Goal: Task Accomplishment & Management: Manage account settings

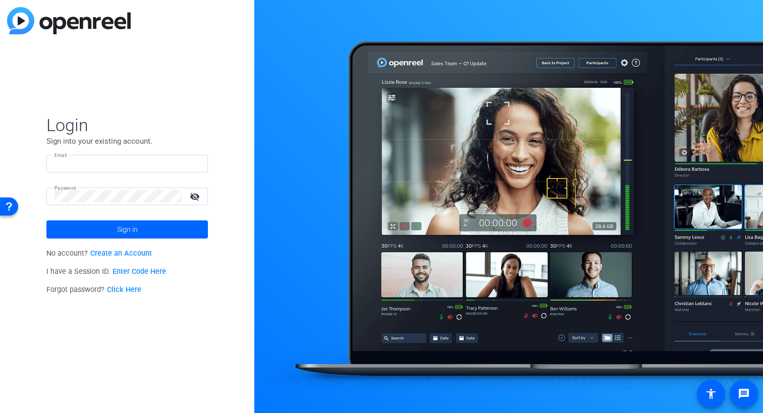
type input "[PERSON_NAME][DOMAIN_NAME][EMAIL_ADDRESS][PERSON_NAME][DOMAIN_NAME]"
click at [135, 271] on link "Enter Code Here" at bounding box center [140, 272] width 54 height 9
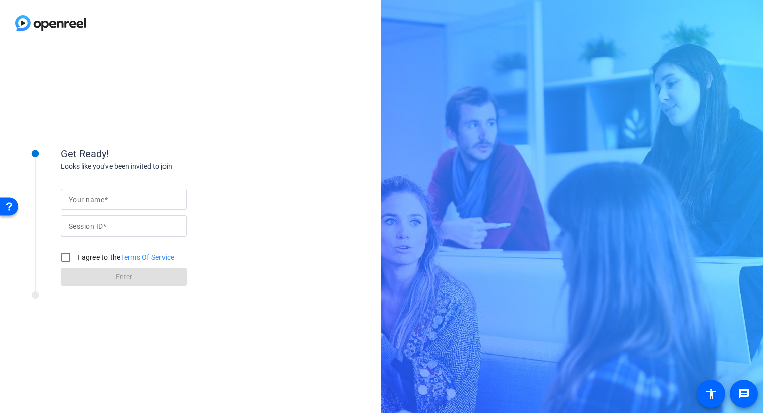
click at [122, 200] on input "Your name" at bounding box center [124, 199] width 110 height 12
type input "[PERSON_NAME]"
click at [117, 226] on input "Session ID" at bounding box center [124, 226] width 110 height 12
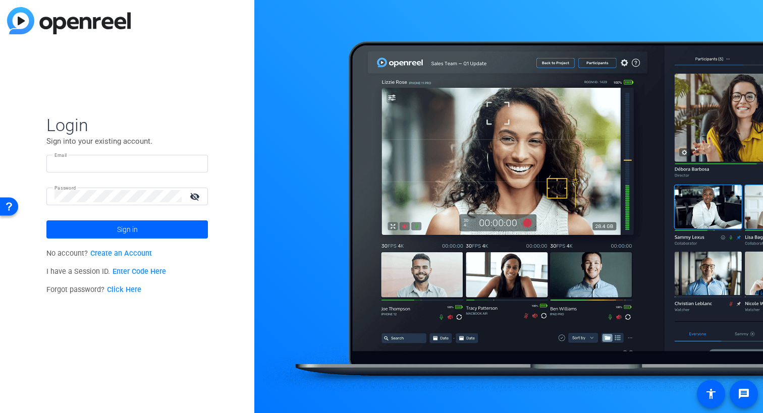
type input "[PERSON_NAME][DOMAIN_NAME][EMAIL_ADDRESS][PERSON_NAME][DOMAIN_NAME]"
type input "wes.pohl@mnp.ca"
click at [122, 229] on span "Sign in" at bounding box center [127, 229] width 21 height 25
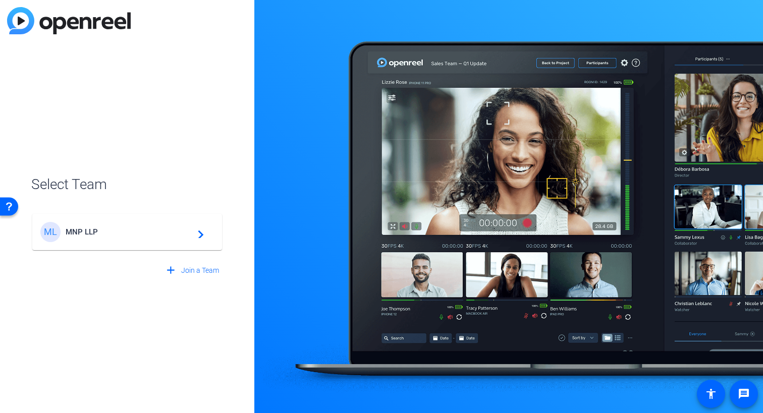
click at [74, 232] on span "MNP LLP" at bounding box center [129, 232] width 126 height 9
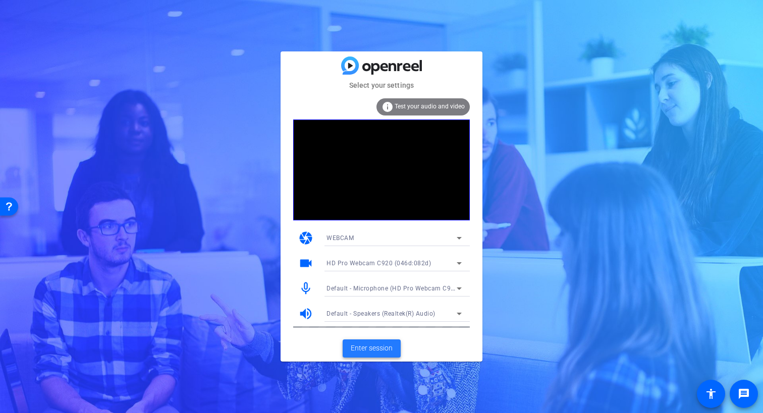
click at [362, 348] on span "Enter session" at bounding box center [372, 348] width 42 height 11
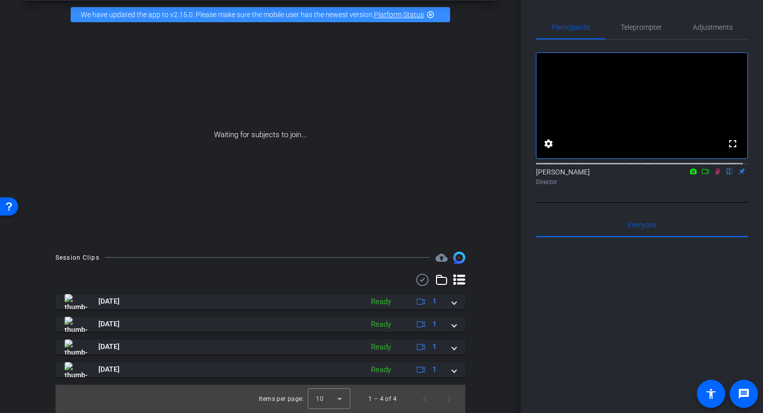
scroll to position [50, 0]
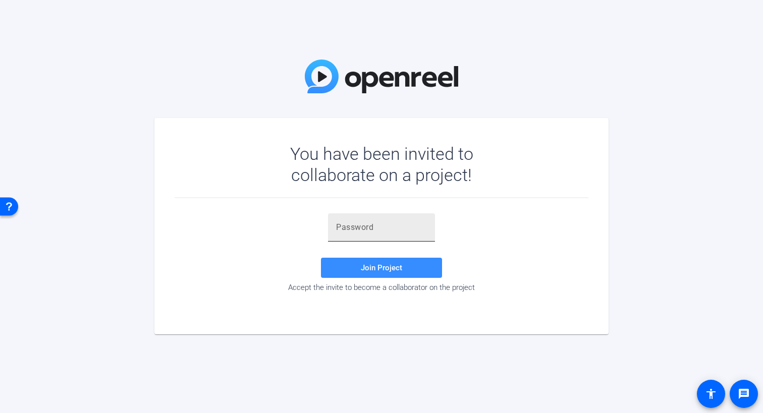
click at [381, 231] on input "text" at bounding box center [381, 228] width 91 height 12
paste input "9ea.X$"
type input "9ea.X$"
click at [374, 267] on span "Join Project" at bounding box center [381, 268] width 41 height 9
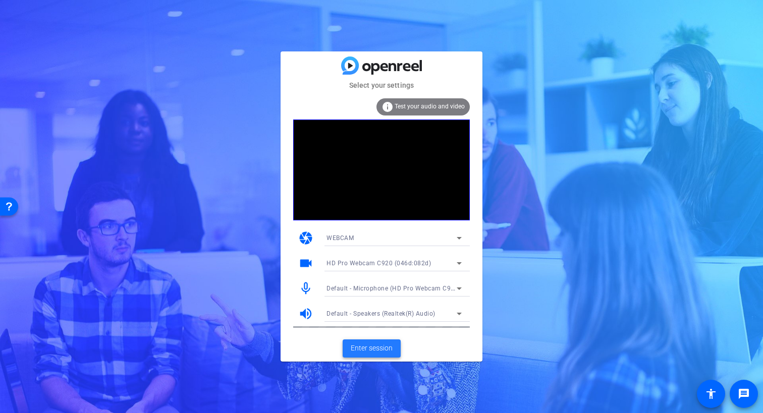
click at [360, 350] on span "Enter session" at bounding box center [372, 348] width 42 height 11
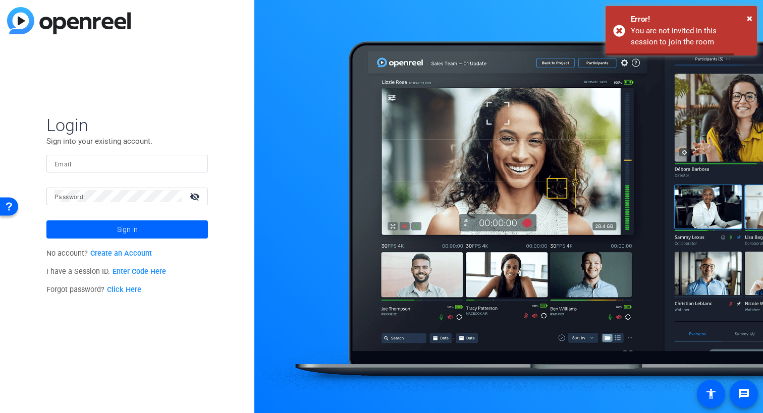
type input "wes.pohl@mnp.ca"
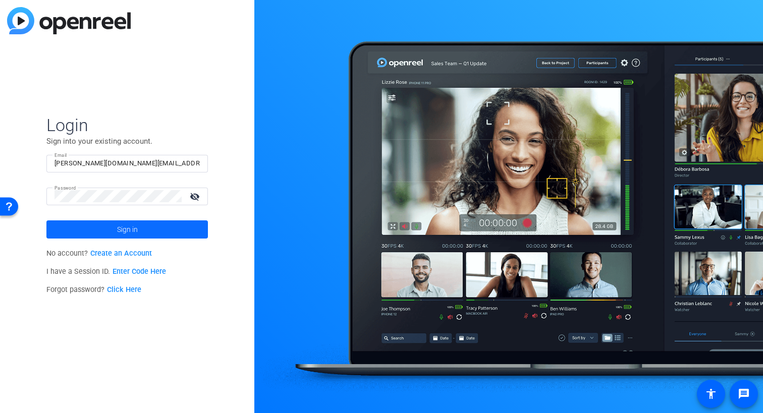
click at [127, 228] on span "Sign in" at bounding box center [127, 229] width 21 height 25
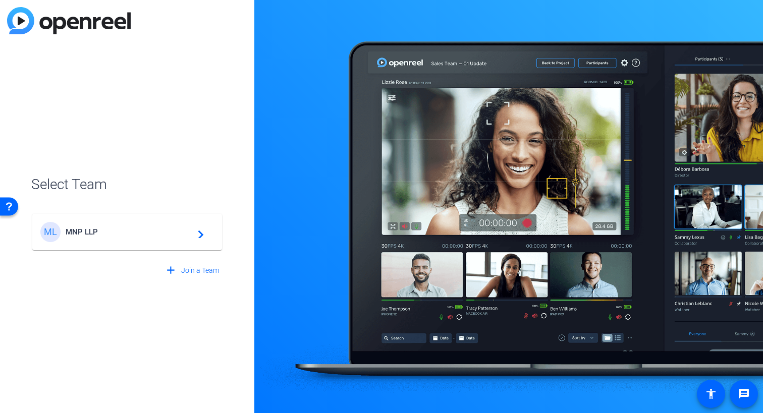
click at [86, 232] on span "MNP LLP" at bounding box center [129, 232] width 126 height 9
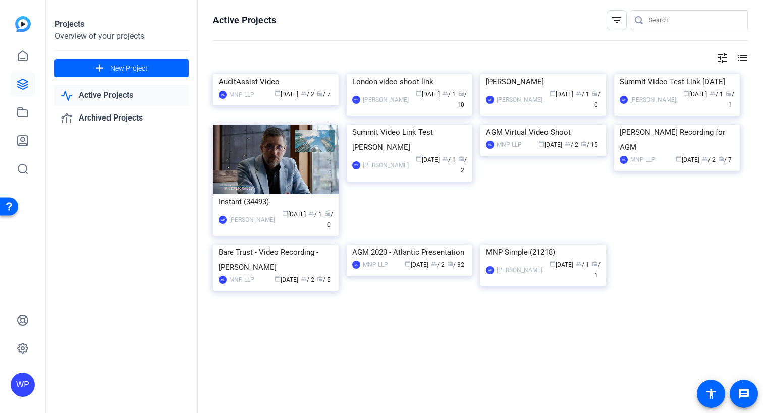
click at [109, 99] on link "Active Projects" at bounding box center [122, 95] width 134 height 21
click at [110, 96] on link "Active Projects" at bounding box center [122, 95] width 134 height 21
click at [20, 53] on icon at bounding box center [22, 56] width 9 height 10
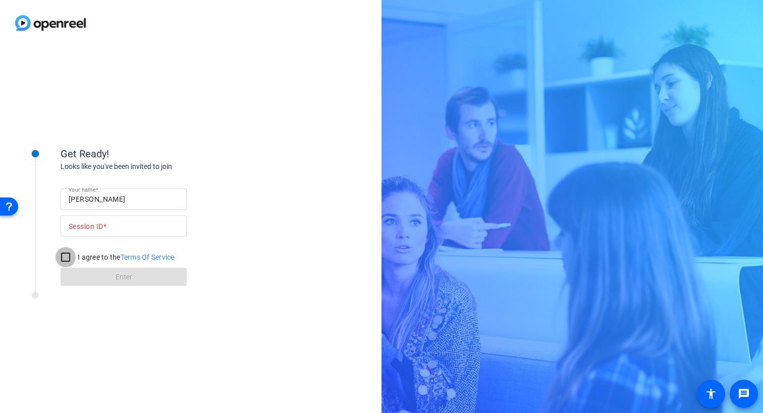
click at [63, 255] on input "I agree to the Terms Of Service" at bounding box center [66, 257] width 20 height 20
checkbox input "true"
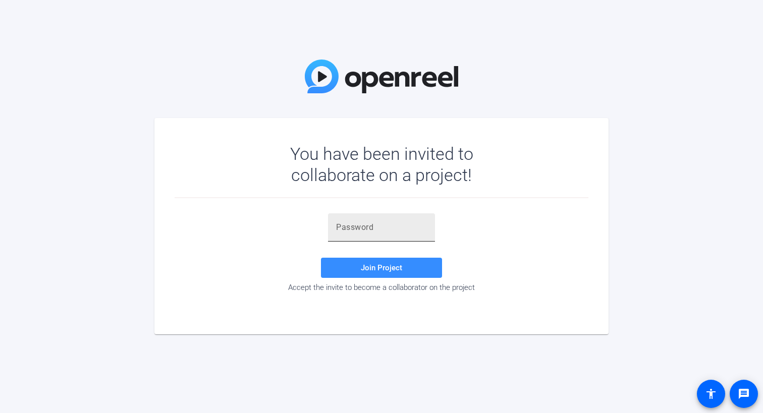
click at [383, 228] on input "text" at bounding box center [381, 228] width 91 height 12
paste input "9ea.X$"
type input "9ea.X$"
click at [380, 267] on span "Join Project" at bounding box center [381, 268] width 41 height 9
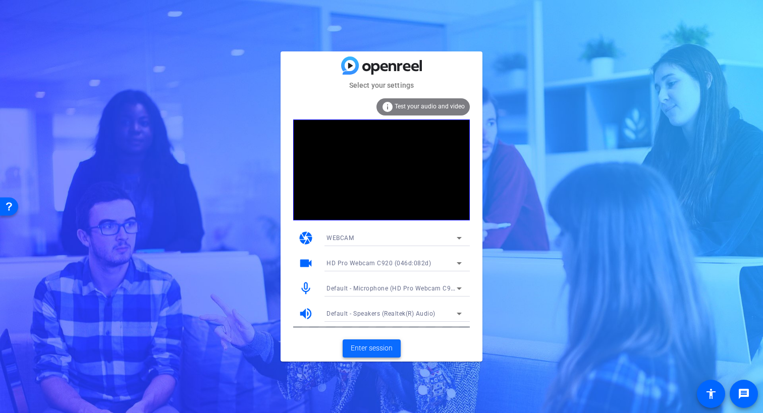
click at [371, 346] on span "Enter session" at bounding box center [372, 348] width 42 height 11
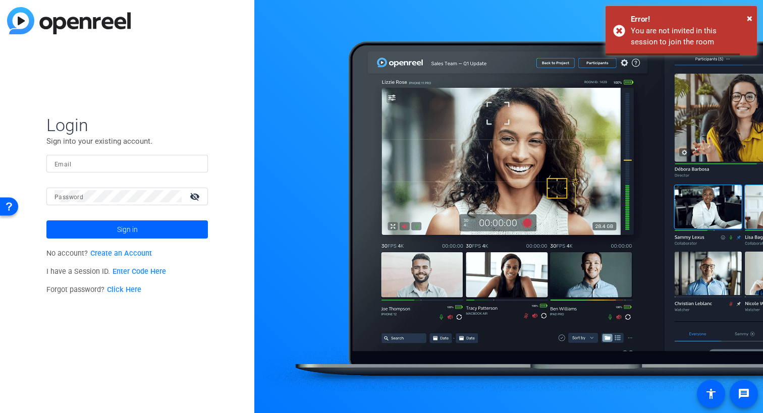
type input "[PERSON_NAME][DOMAIN_NAME][EMAIL_ADDRESS][PERSON_NAME][DOMAIN_NAME]"
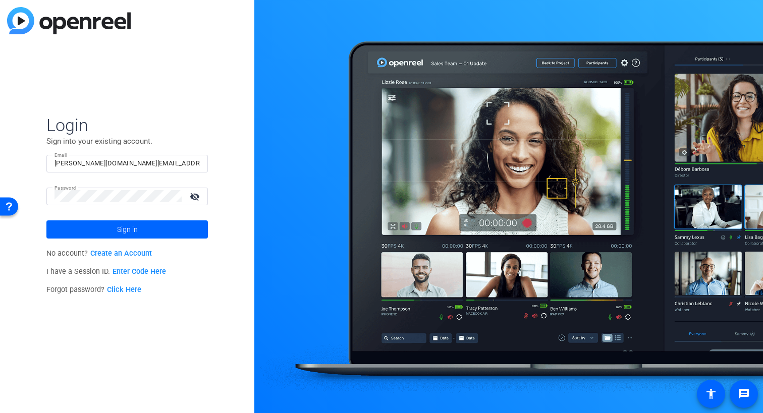
click at [409, 385] on div at bounding box center [508, 206] width 509 height 413
click at [93, 24] on img at bounding box center [69, 20] width 124 height 27
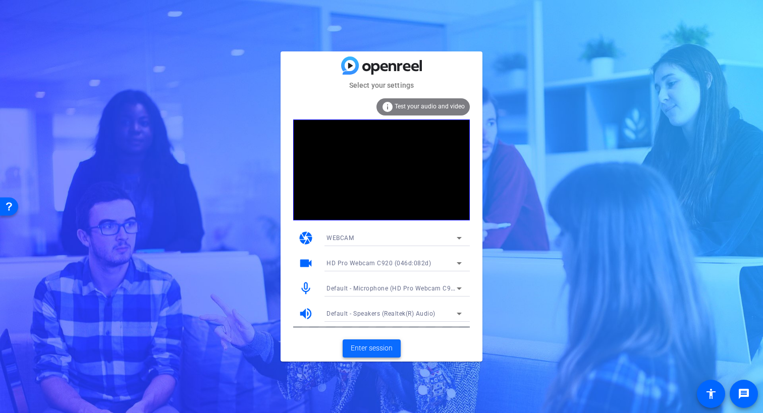
click at [372, 348] on span "Enter session" at bounding box center [372, 348] width 42 height 11
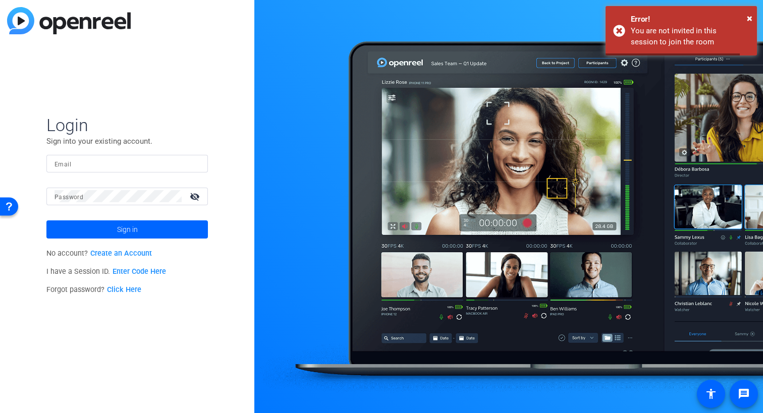
type input "[PERSON_NAME][DOMAIN_NAME][EMAIL_ADDRESS][PERSON_NAME][DOMAIN_NAME]"
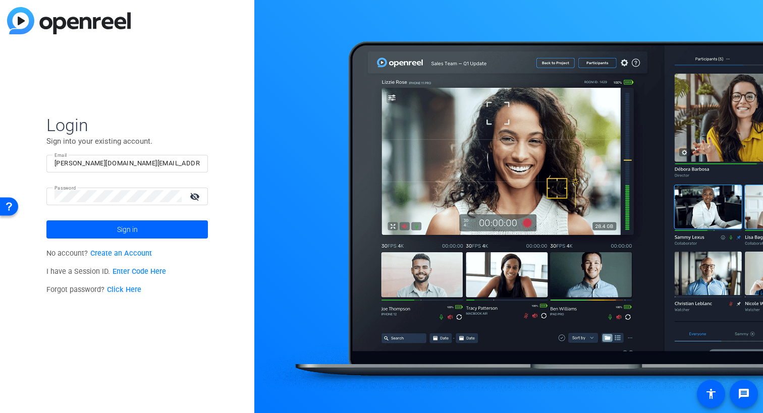
click at [134, 273] on link "Enter Code Here" at bounding box center [140, 272] width 54 height 9
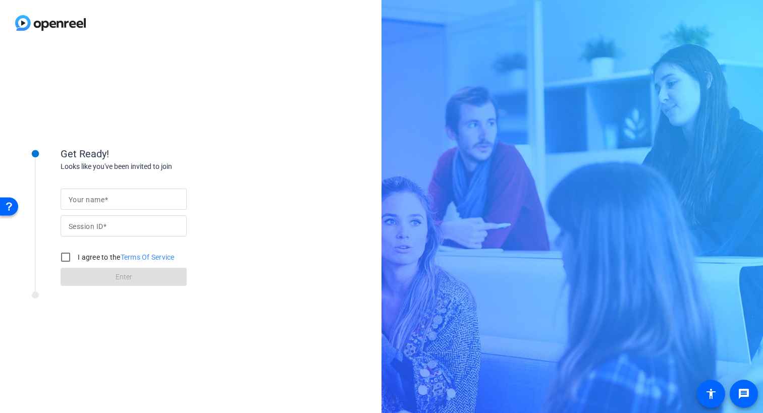
click at [99, 203] on mat-label "Your name" at bounding box center [87, 200] width 36 height 8
click at [99, 203] on input "Your name" at bounding box center [124, 199] width 110 height 12
click at [100, 201] on mat-label "Your name" at bounding box center [87, 200] width 36 height 8
click at [100, 201] on input "Your name" at bounding box center [124, 199] width 110 height 12
type input "[PERSON_NAME]"
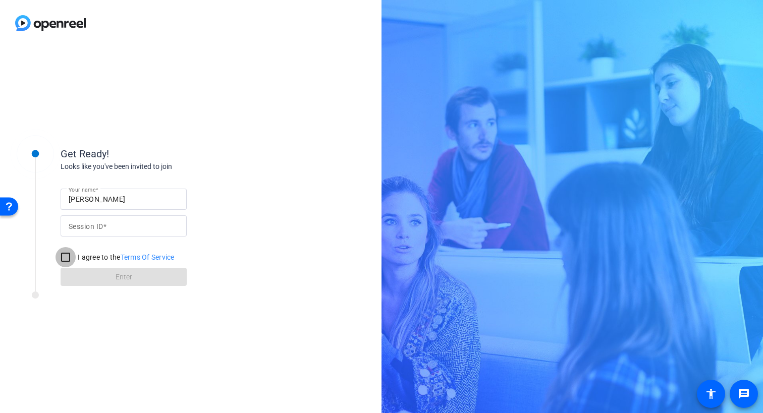
click at [65, 257] on input "I agree to the Terms Of Service" at bounding box center [66, 257] width 20 height 20
checkbox input "true"
click at [114, 225] on input "Session ID" at bounding box center [124, 226] width 110 height 12
paste input "qLe4"
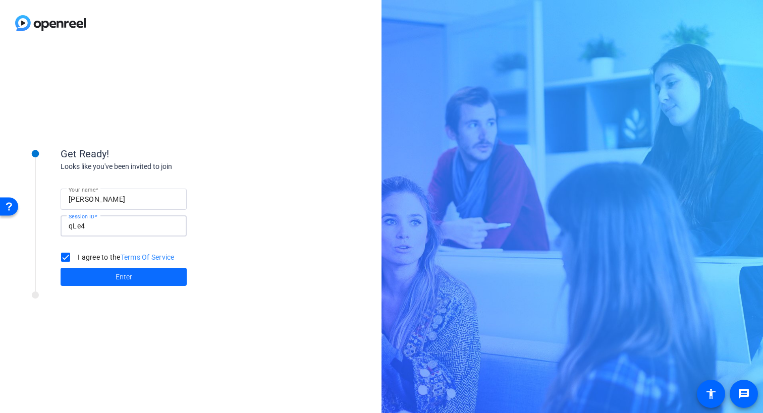
type input "qLe4"
click at [120, 276] on span "Enter" at bounding box center [124, 277] width 17 height 11
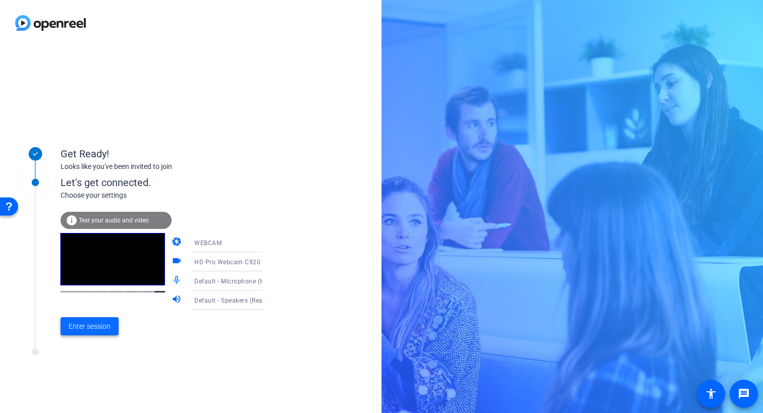
click at [89, 327] on span "Enter session" at bounding box center [90, 327] width 42 height 11
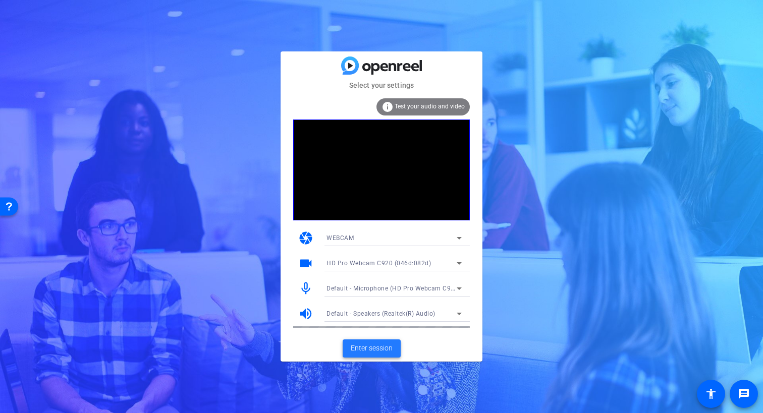
click at [369, 349] on span "Enter session" at bounding box center [372, 348] width 42 height 11
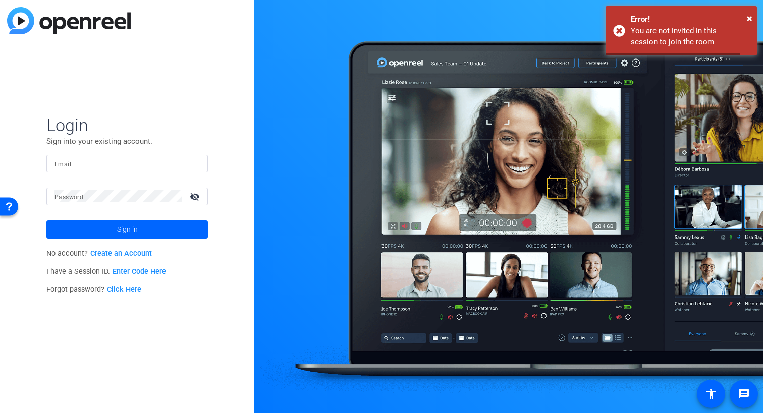
type input "[PERSON_NAME][DOMAIN_NAME][EMAIL_ADDRESS][PERSON_NAME][DOMAIN_NAME]"
click at [119, 229] on span "Sign in" at bounding box center [127, 229] width 21 height 25
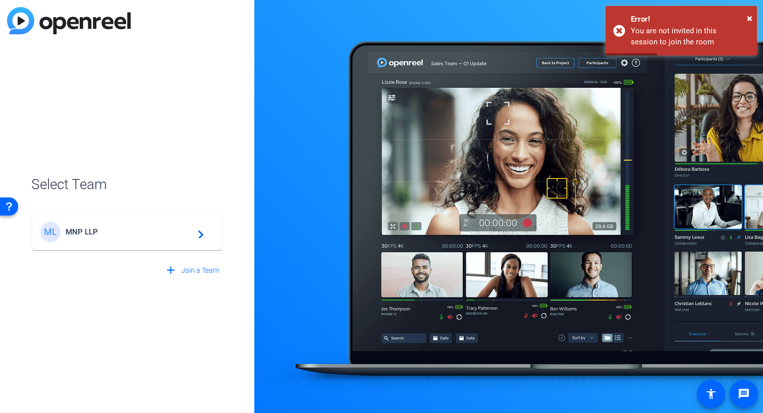
click at [93, 235] on span "MNP LLP" at bounding box center [129, 232] width 126 height 9
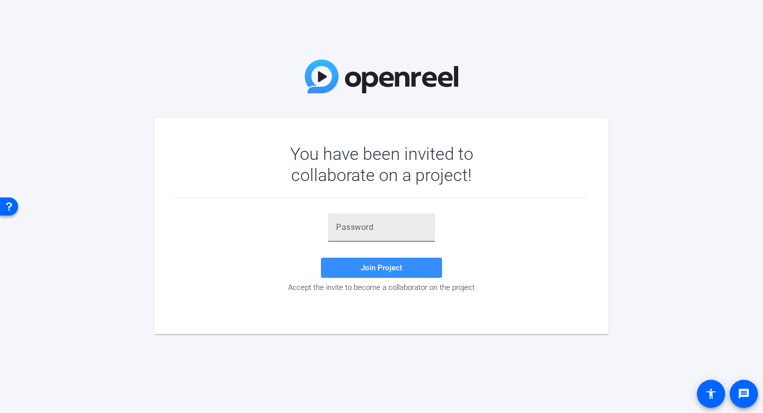
click at [374, 228] on input "text" at bounding box center [381, 228] width 91 height 12
click at [373, 228] on input "text" at bounding box center [381, 228] width 91 height 12
paste input "9ea.X$"
type input "9ea.X$"
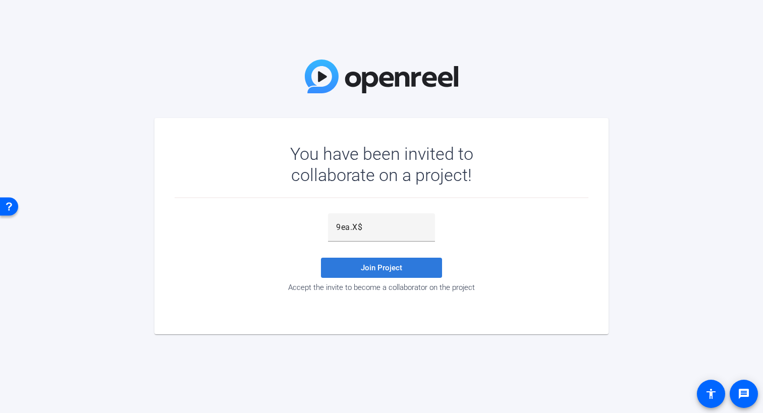
click at [390, 269] on span "Join Project" at bounding box center [381, 268] width 41 height 9
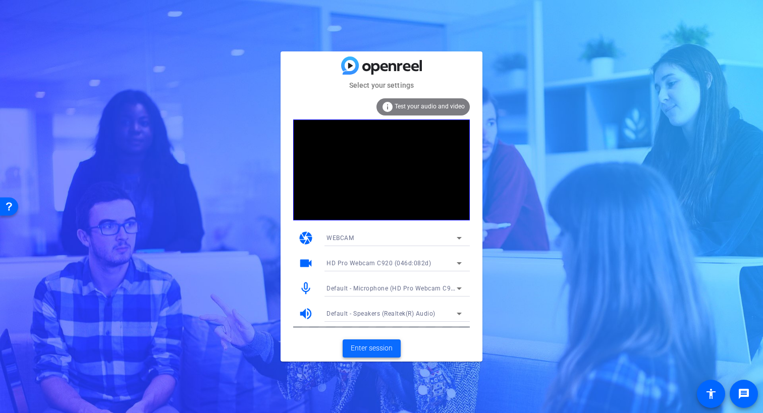
click at [378, 346] on span "Enter session" at bounding box center [372, 348] width 42 height 11
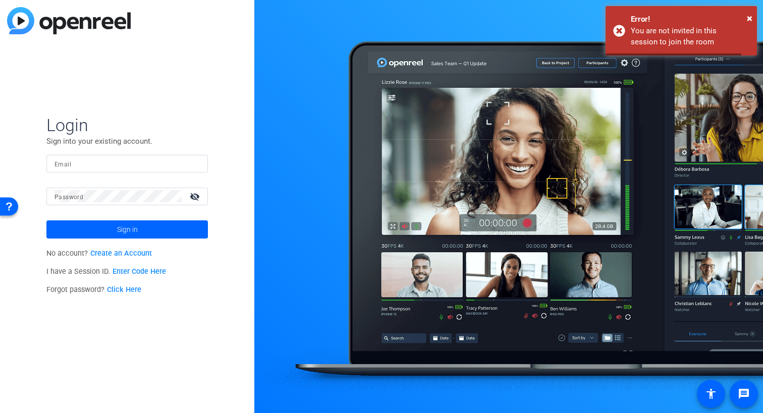
type input "[PERSON_NAME][DOMAIN_NAME][EMAIL_ADDRESS][PERSON_NAME][DOMAIN_NAME]"
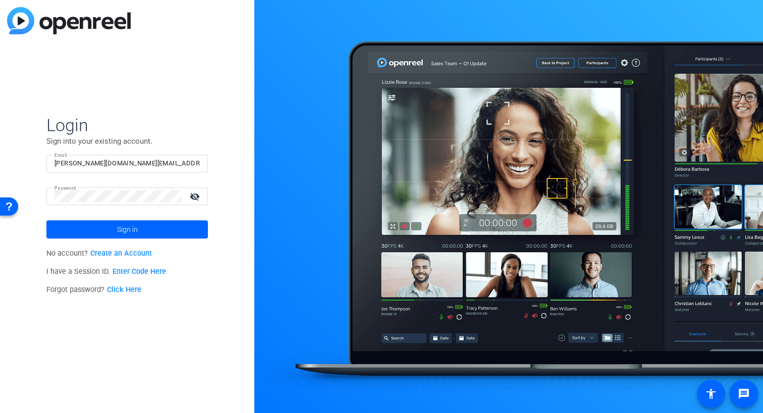
click at [134, 272] on link "Enter Code Here" at bounding box center [140, 272] width 54 height 9
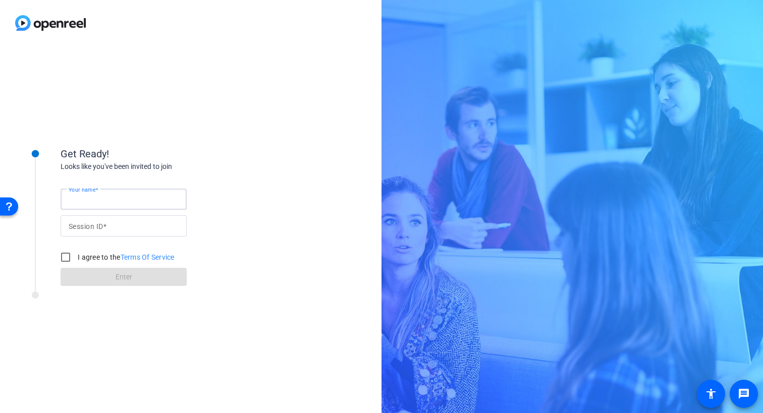
click at [109, 199] on input "Your name" at bounding box center [124, 199] width 110 height 12
type input "[PERSON_NAME]"
type input "qLe4"
click at [66, 259] on input "I agree to the Terms Of Service" at bounding box center [66, 257] width 20 height 20
checkbox input "true"
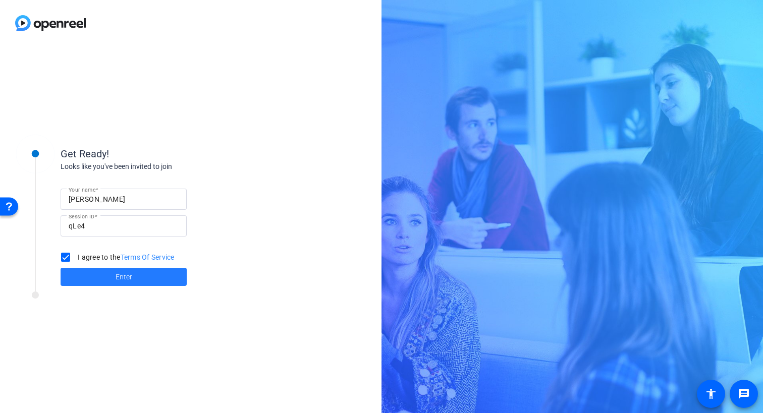
click at [116, 278] on span "Enter" at bounding box center [124, 277] width 17 height 11
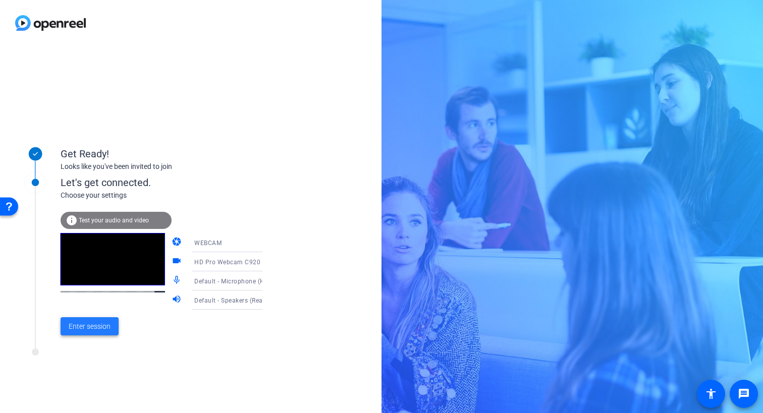
click at [89, 326] on span "Enter session" at bounding box center [90, 327] width 42 height 11
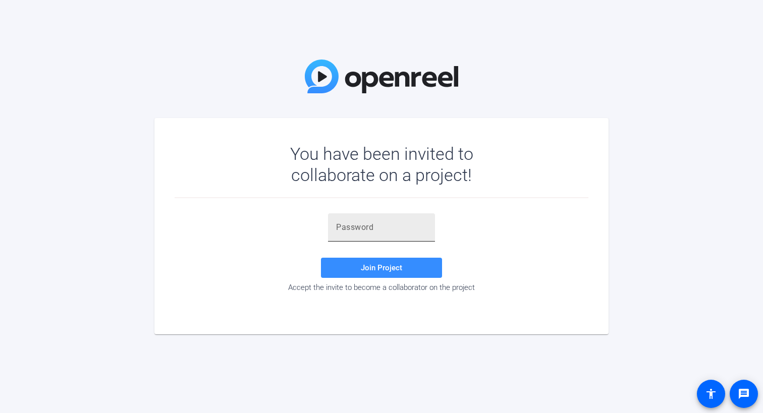
click at [375, 231] on input "text" at bounding box center [381, 228] width 91 height 12
type input "9ea.X$"
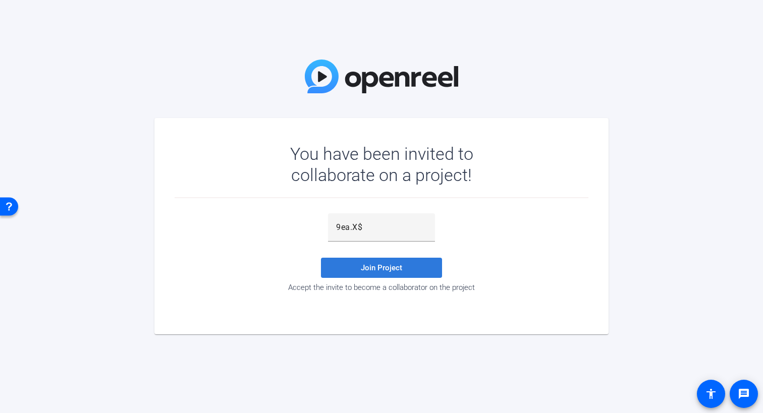
click at [366, 267] on span "Join Project" at bounding box center [381, 268] width 41 height 9
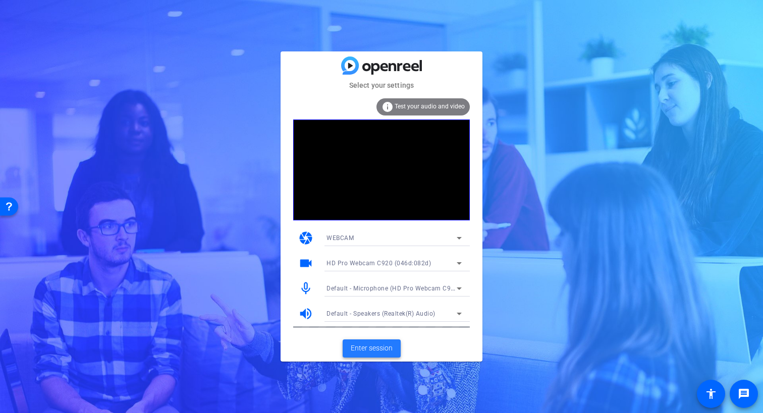
click at [373, 348] on span "Enter session" at bounding box center [372, 348] width 42 height 11
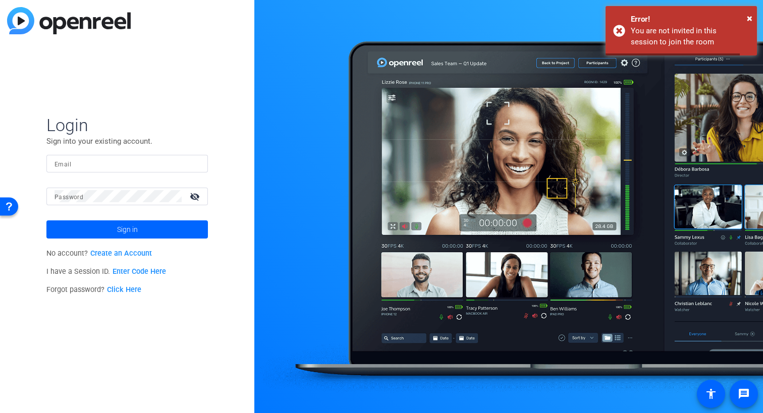
type input "[PERSON_NAME][DOMAIN_NAME][EMAIL_ADDRESS][PERSON_NAME][DOMAIN_NAME]"
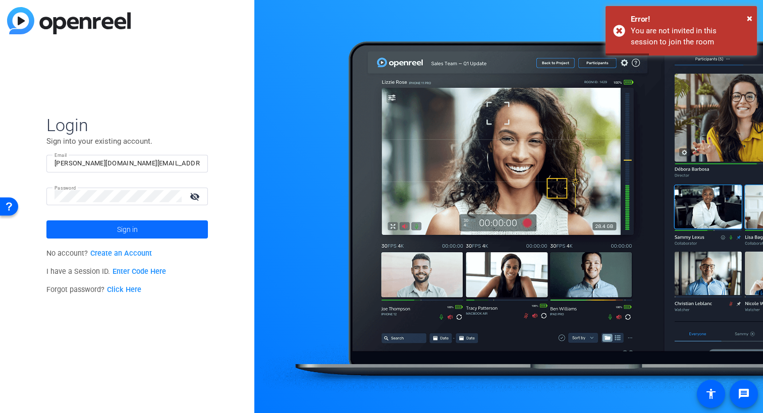
click at [126, 229] on span "Sign in" at bounding box center [127, 229] width 21 height 25
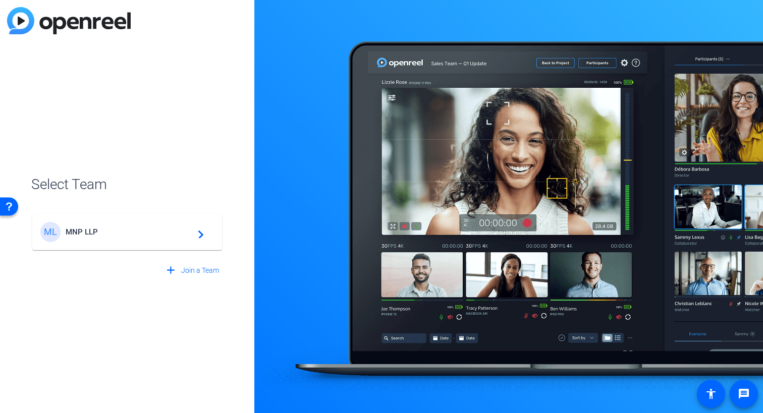
click at [119, 239] on div "ML MNP LLP navigate_next" at bounding box center [127, 232] width 174 height 20
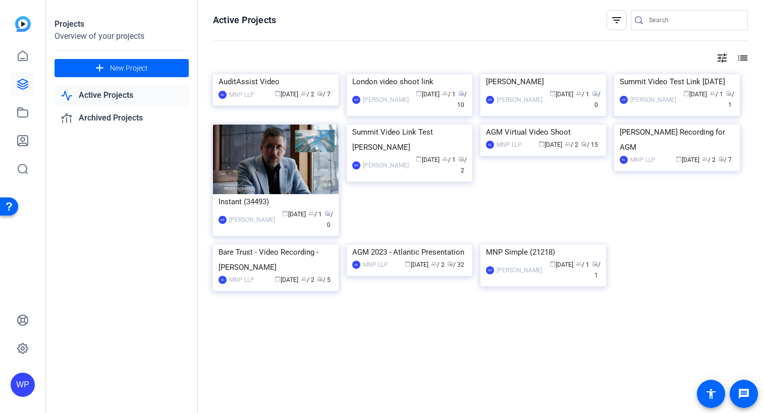
click at [612, 21] on mat-icon "filter_list" at bounding box center [617, 20] width 12 height 12
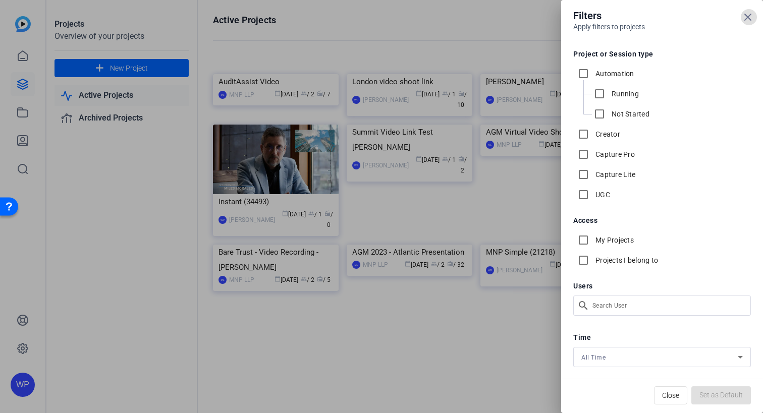
click at [753, 15] on icon at bounding box center [748, 17] width 12 height 12
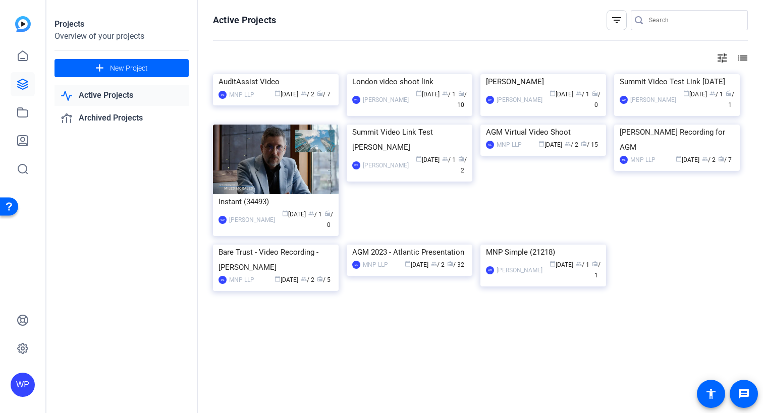
click at [22, 26] on img at bounding box center [23, 24] width 16 height 16
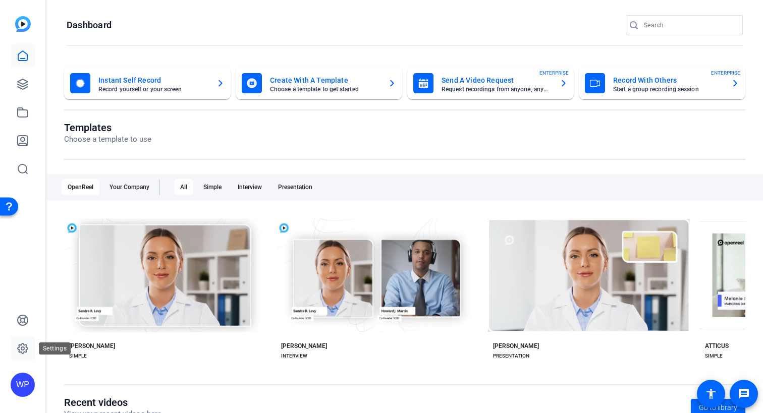
click at [19, 349] on icon at bounding box center [23, 349] width 10 height 10
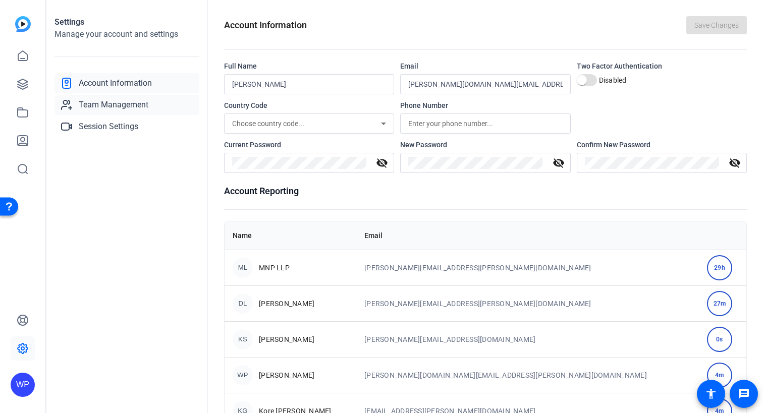
click at [95, 106] on span "Team Management" at bounding box center [114, 105] width 70 height 12
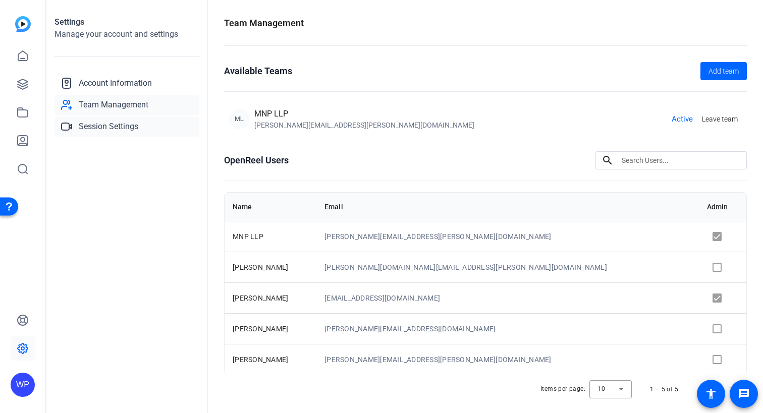
click at [90, 125] on span "Session Settings" at bounding box center [109, 127] width 60 height 12
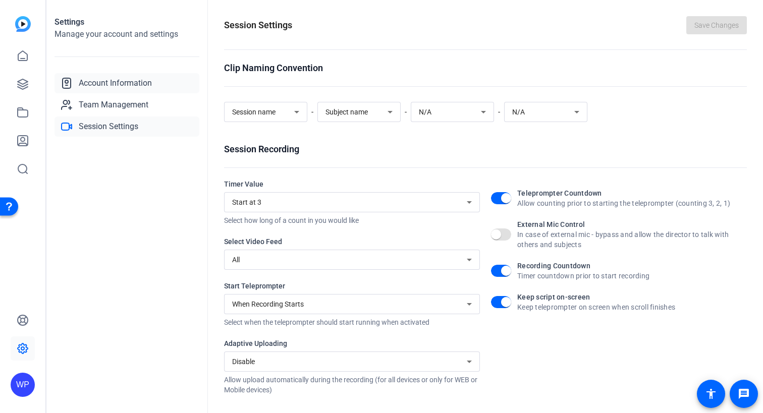
click at [98, 82] on span "Account Information" at bounding box center [115, 83] width 73 height 12
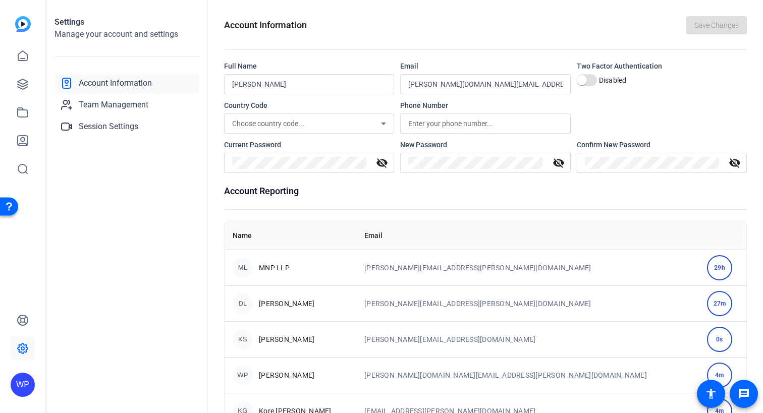
click at [25, 385] on div "WP" at bounding box center [23, 385] width 24 height 24
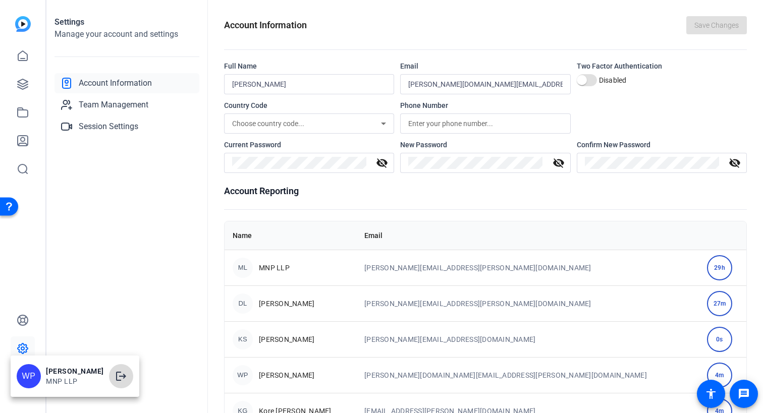
click at [115, 375] on mat-icon "logout" at bounding box center [121, 377] width 12 height 12
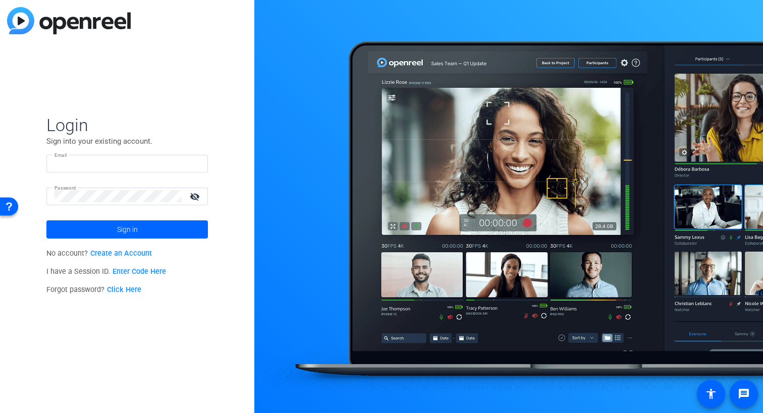
type input "[PERSON_NAME][DOMAIN_NAME][EMAIL_ADDRESS][PERSON_NAME][DOMAIN_NAME]"
click at [129, 273] on link "Enter Code Here" at bounding box center [140, 272] width 54 height 9
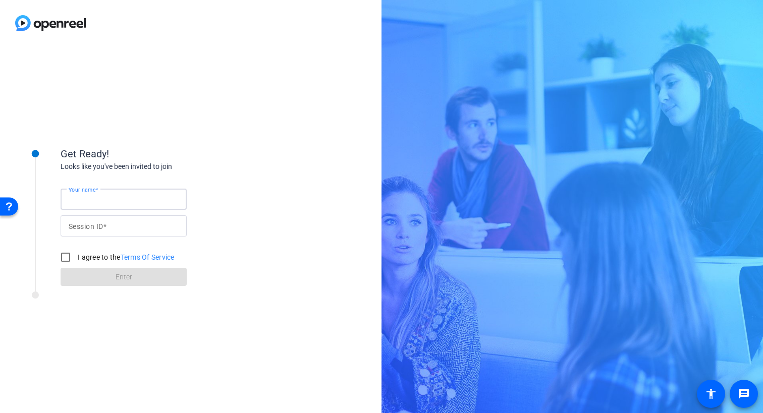
click at [117, 203] on input "Your name" at bounding box center [124, 199] width 110 height 12
type input "[PERSON_NAME]"
type input "qLe4"
click at [66, 256] on input "I agree to the Terms Of Service" at bounding box center [66, 257] width 20 height 20
checkbox input "true"
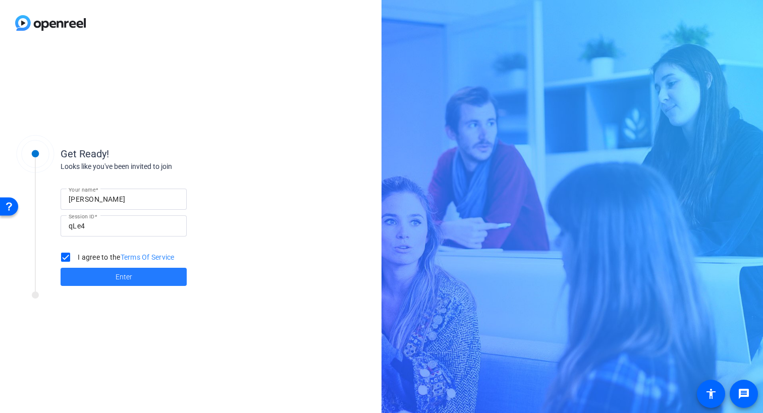
click at [114, 278] on span at bounding box center [124, 277] width 126 height 24
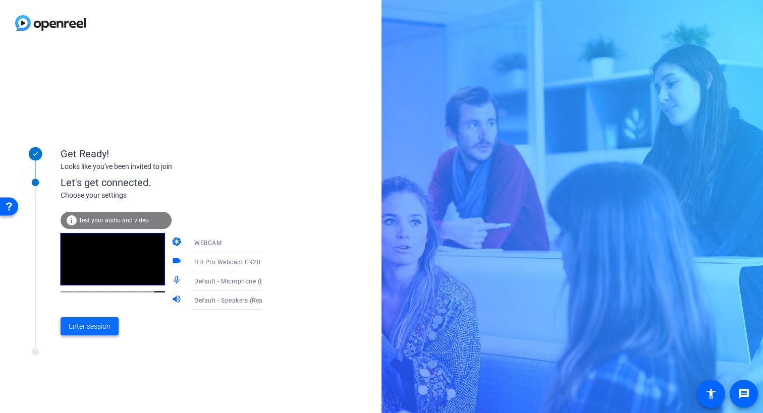
click at [91, 328] on span "Enter session" at bounding box center [90, 327] width 42 height 11
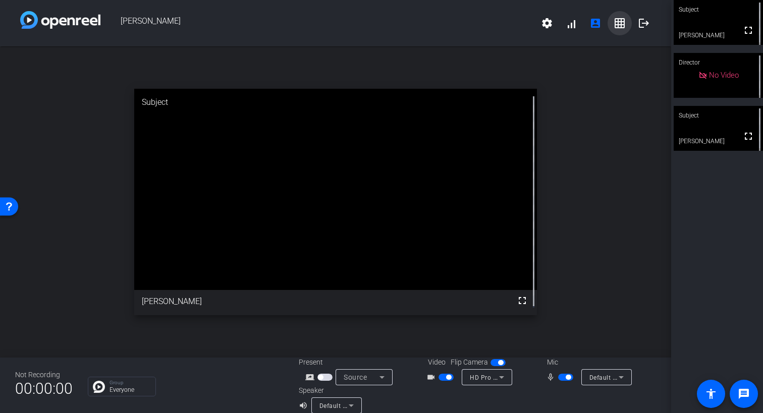
click at [616, 23] on mat-icon "grid_on" at bounding box center [620, 23] width 12 height 12
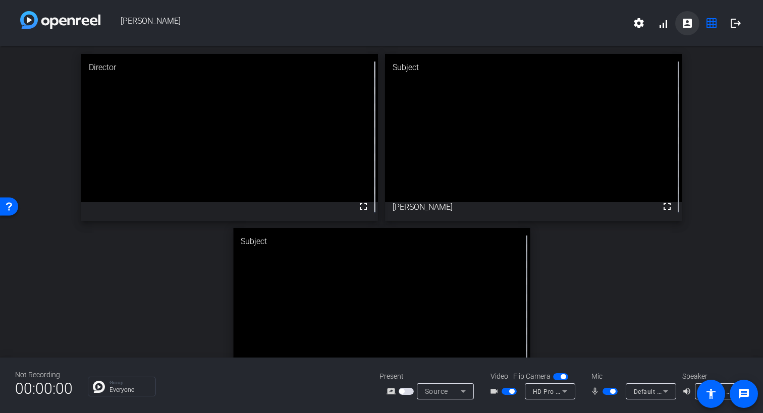
click at [685, 22] on mat-icon "account_box" at bounding box center [688, 23] width 12 height 12
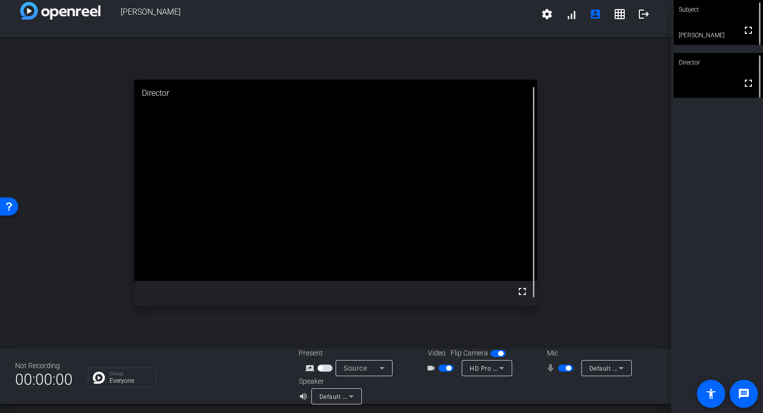
scroll to position [12, 0]
